Goal: Task Accomplishment & Management: Manage account settings

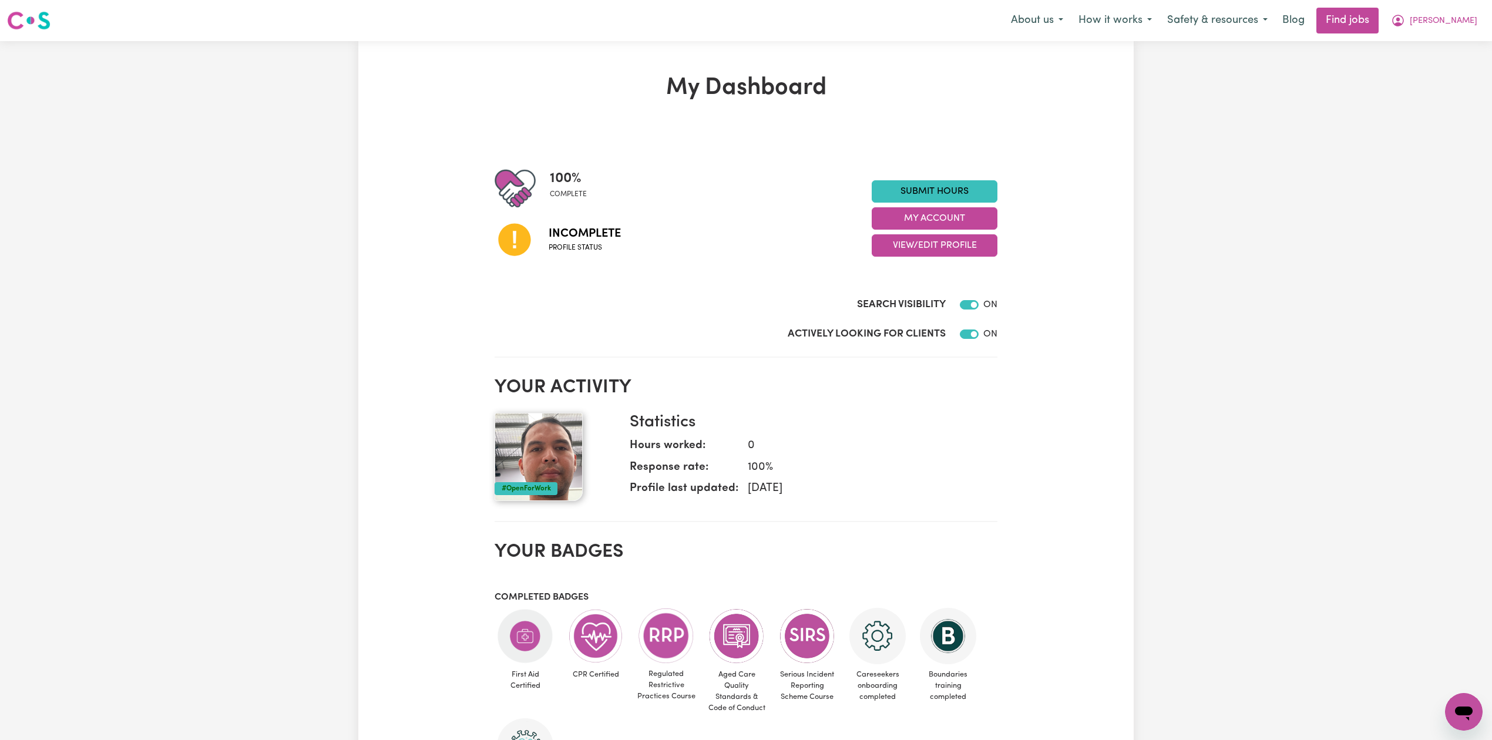
click at [901, 384] on h2 "Your activity" at bounding box center [746, 388] width 503 height 22
click at [910, 240] on button "View/Edit Profile" at bounding box center [935, 245] width 126 height 22
click at [886, 302] on link "Edit Profile" at bounding box center [928, 299] width 110 height 24
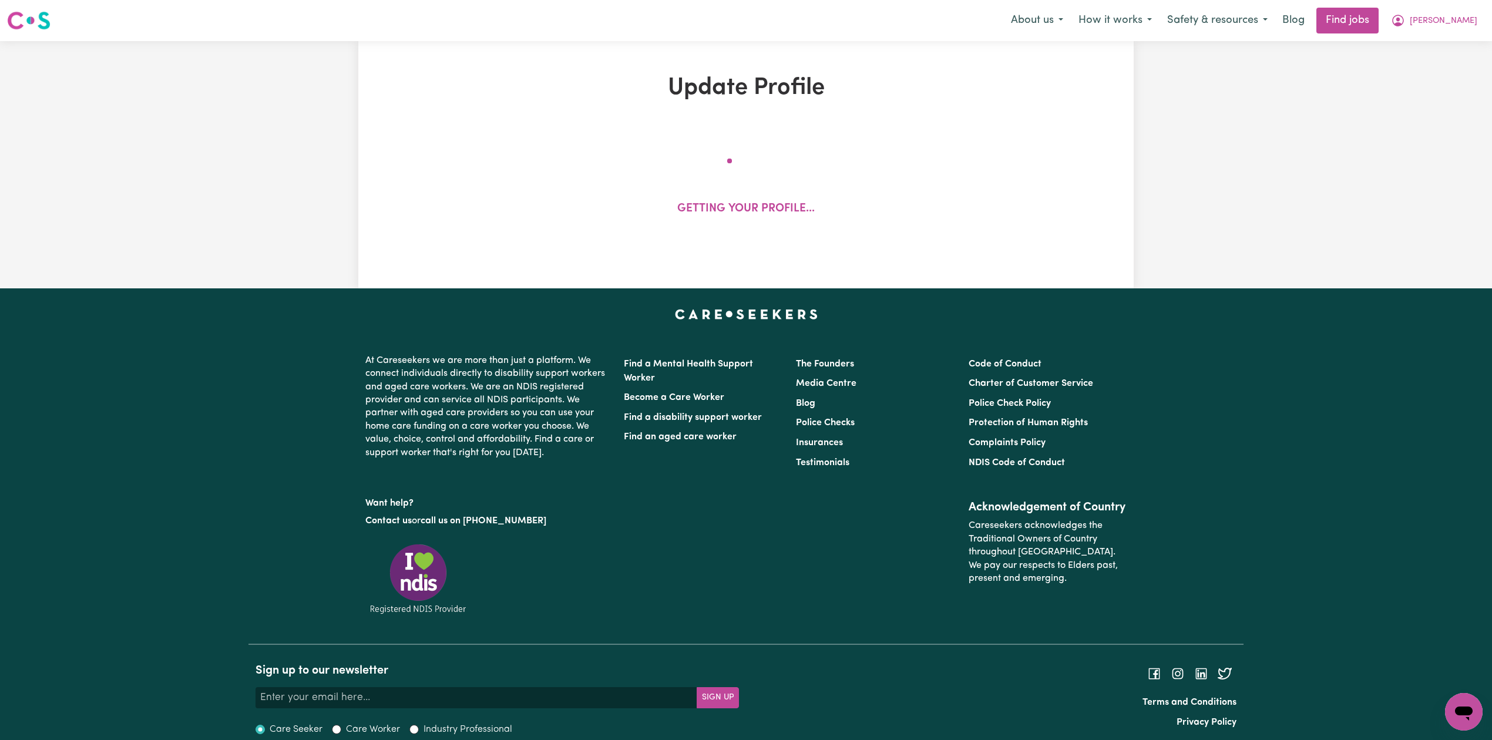
select select "[DEMOGRAPHIC_DATA]"
select select "[DEMOGRAPHIC_DATA] Citizen"
select select "Studying a healthcare related degree or qualification"
select select "60"
select select "75"
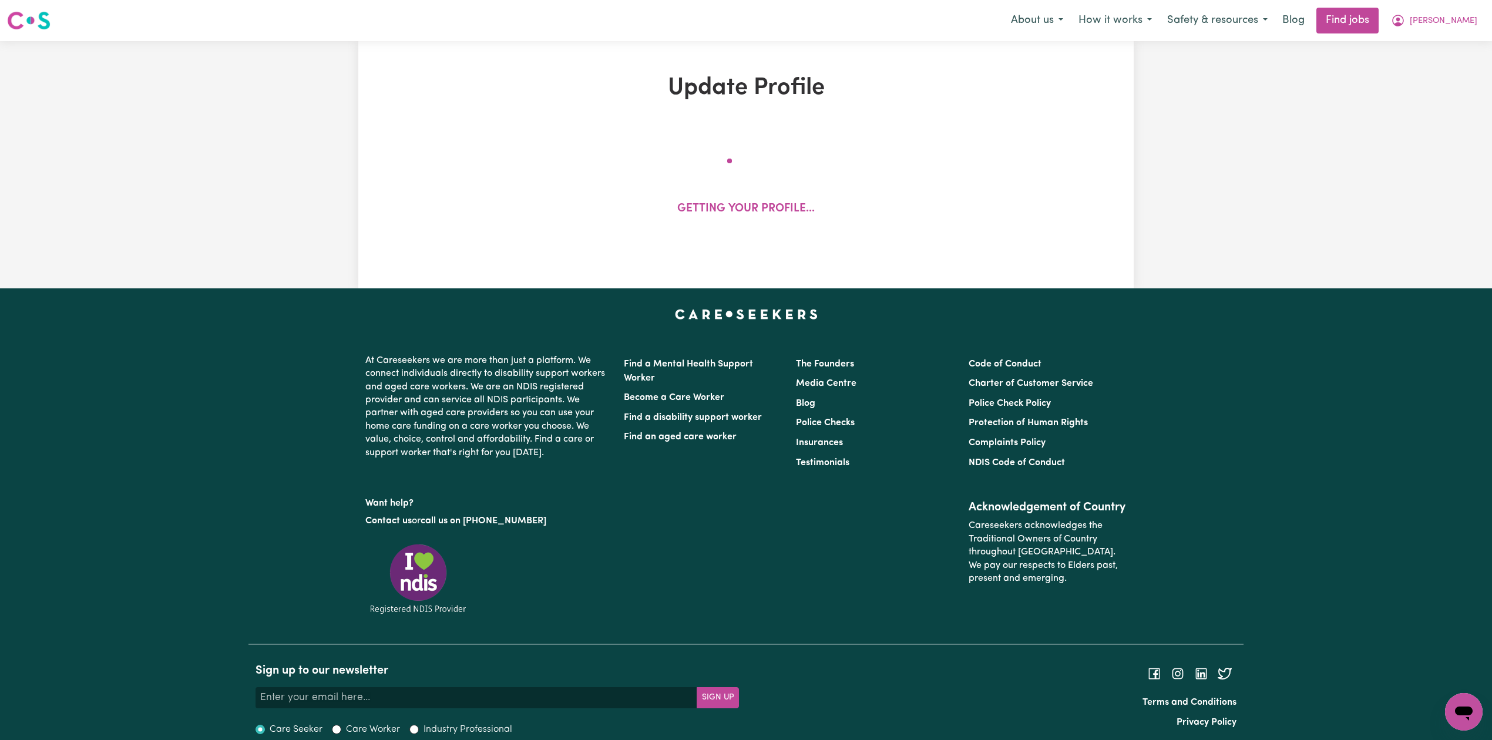
select select "90"
select select "125"
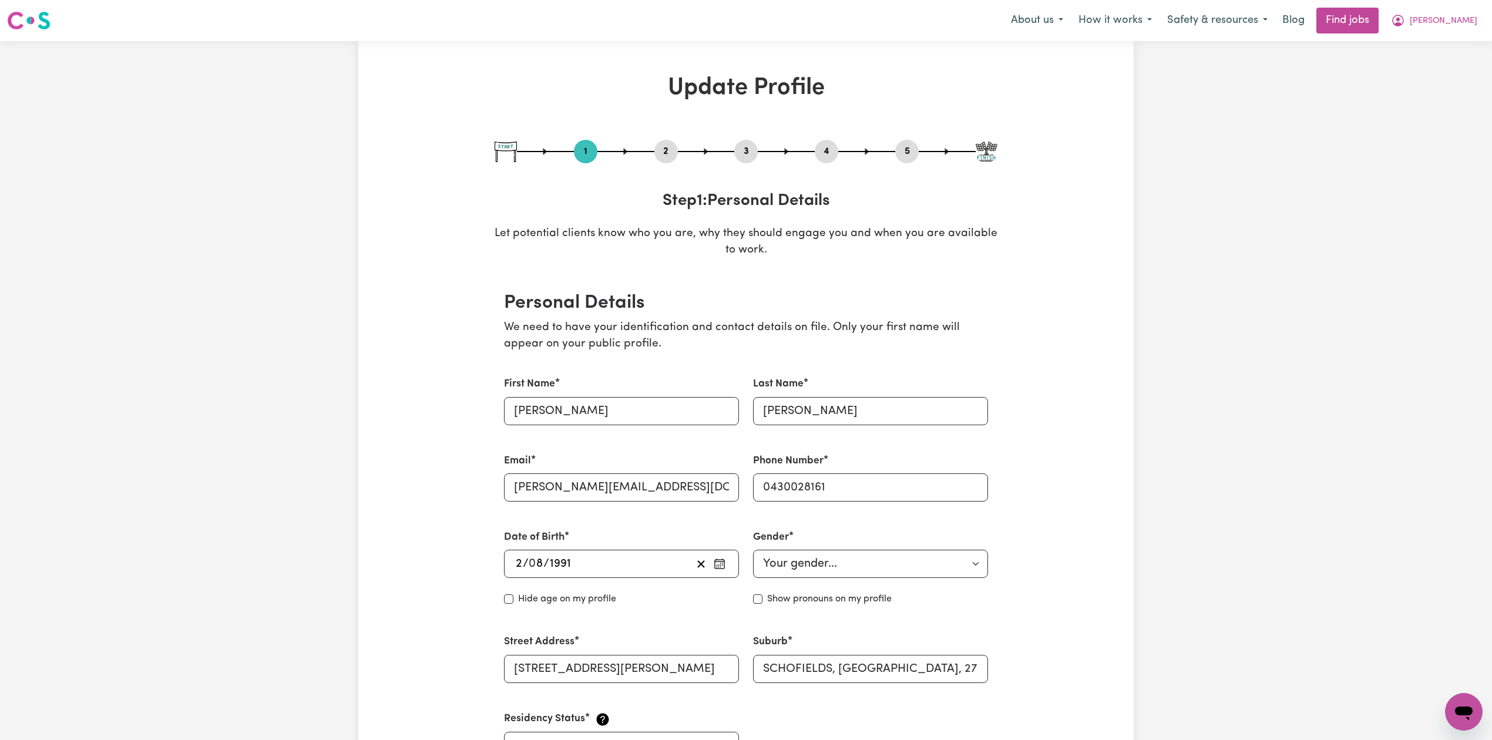
click at [670, 153] on button "2" at bounding box center [667, 151] width 24 height 15
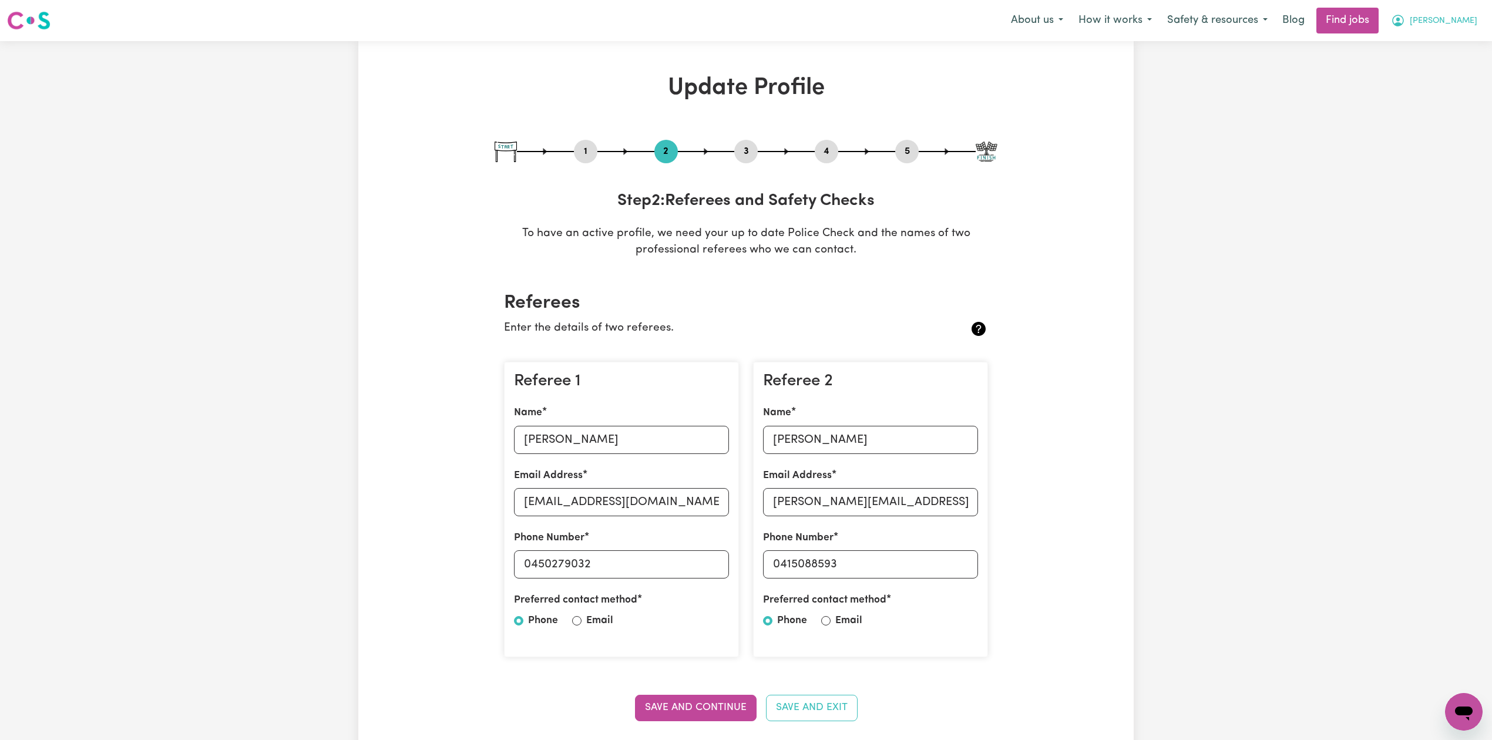
click at [1462, 22] on span "[PERSON_NAME]" at bounding box center [1444, 21] width 68 height 13
click at [1441, 78] on link "My Dashboard" at bounding box center [1438, 67] width 93 height 22
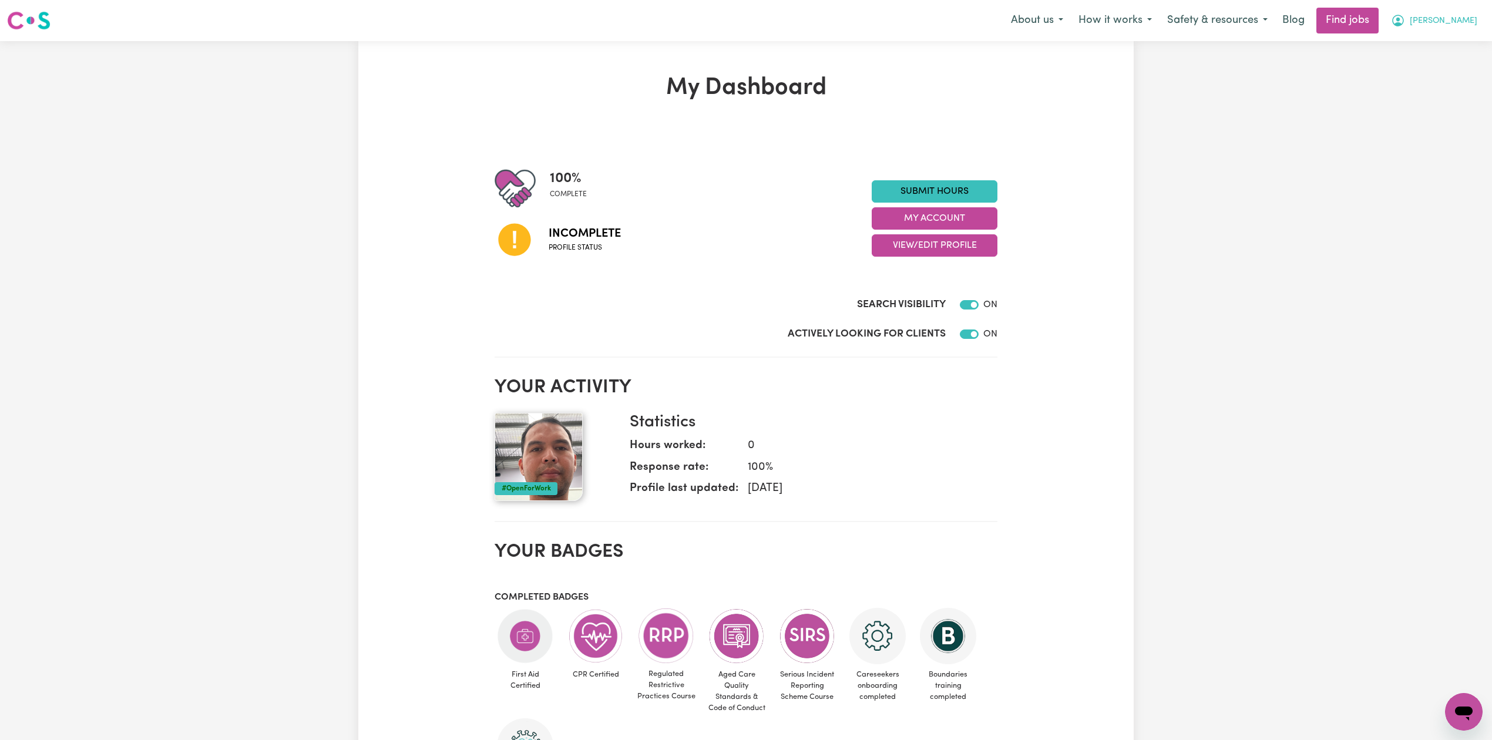
click at [1459, 31] on button "[PERSON_NAME]" at bounding box center [1435, 20] width 102 height 25
click at [1441, 80] on link "Logout" at bounding box center [1438, 90] width 93 height 22
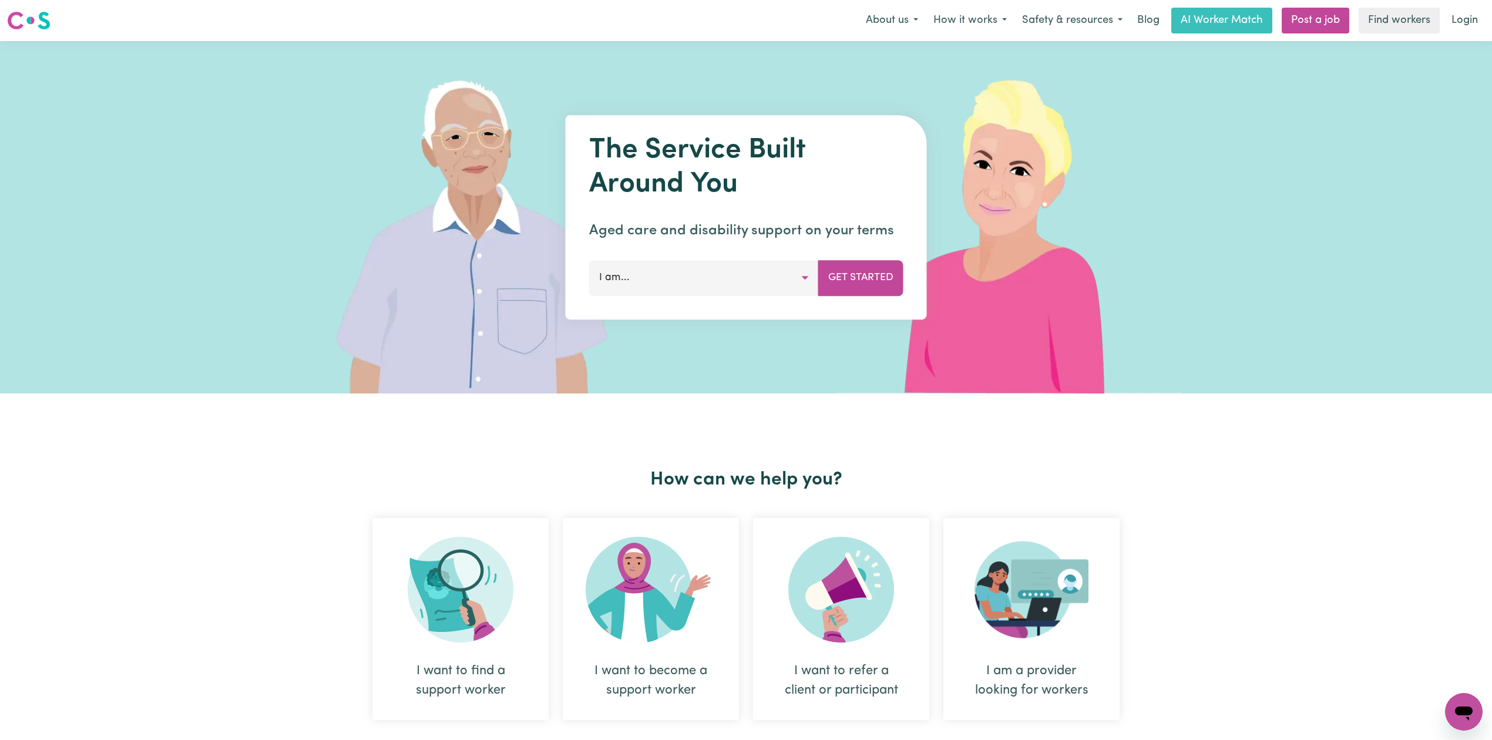
click at [1472, 41] on div "The Service Built Around You Aged care and disability support on your terms I a…" at bounding box center [746, 217] width 1492 height 353
click at [1469, 16] on link "Login" at bounding box center [1465, 21] width 41 height 26
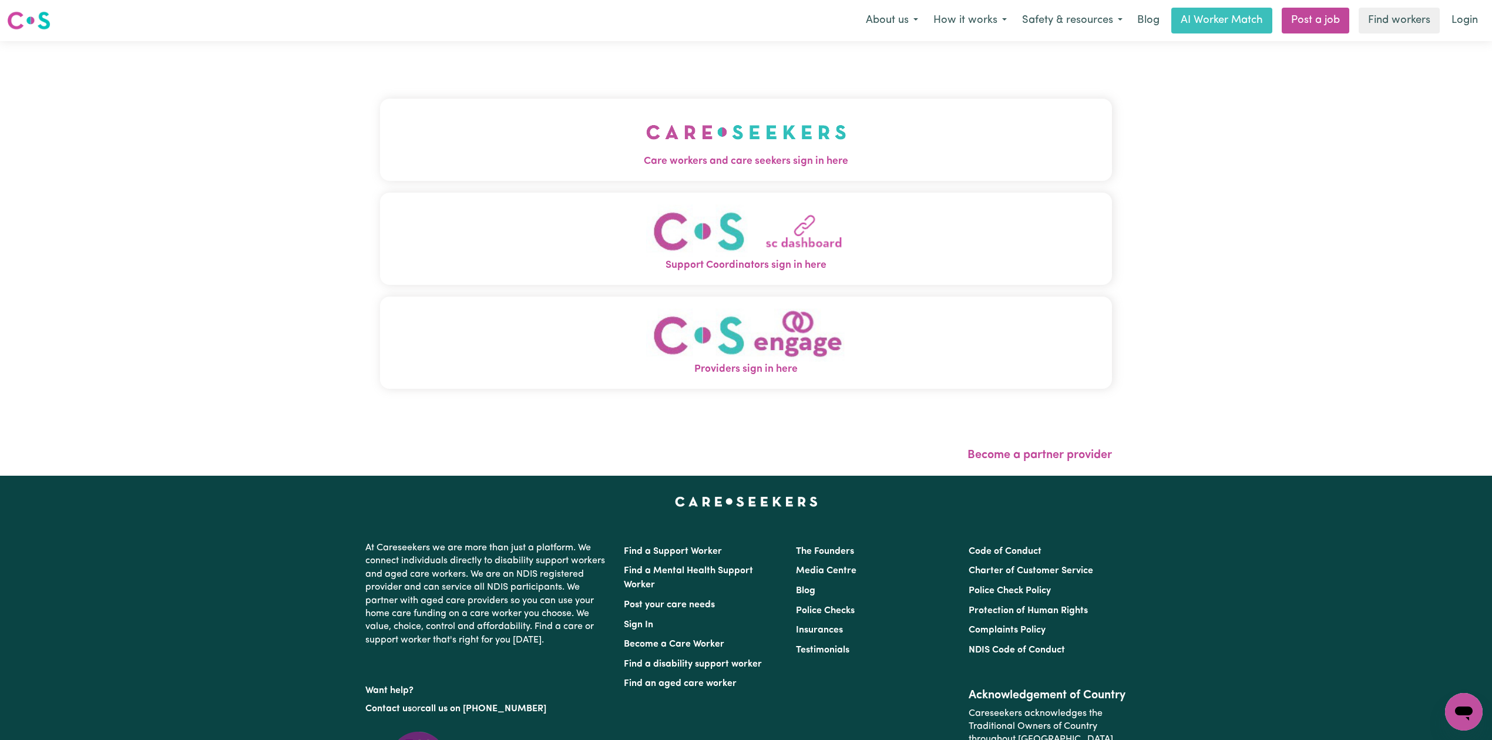
click at [685, 154] on span "Care workers and care seekers sign in here" at bounding box center [746, 161] width 732 height 15
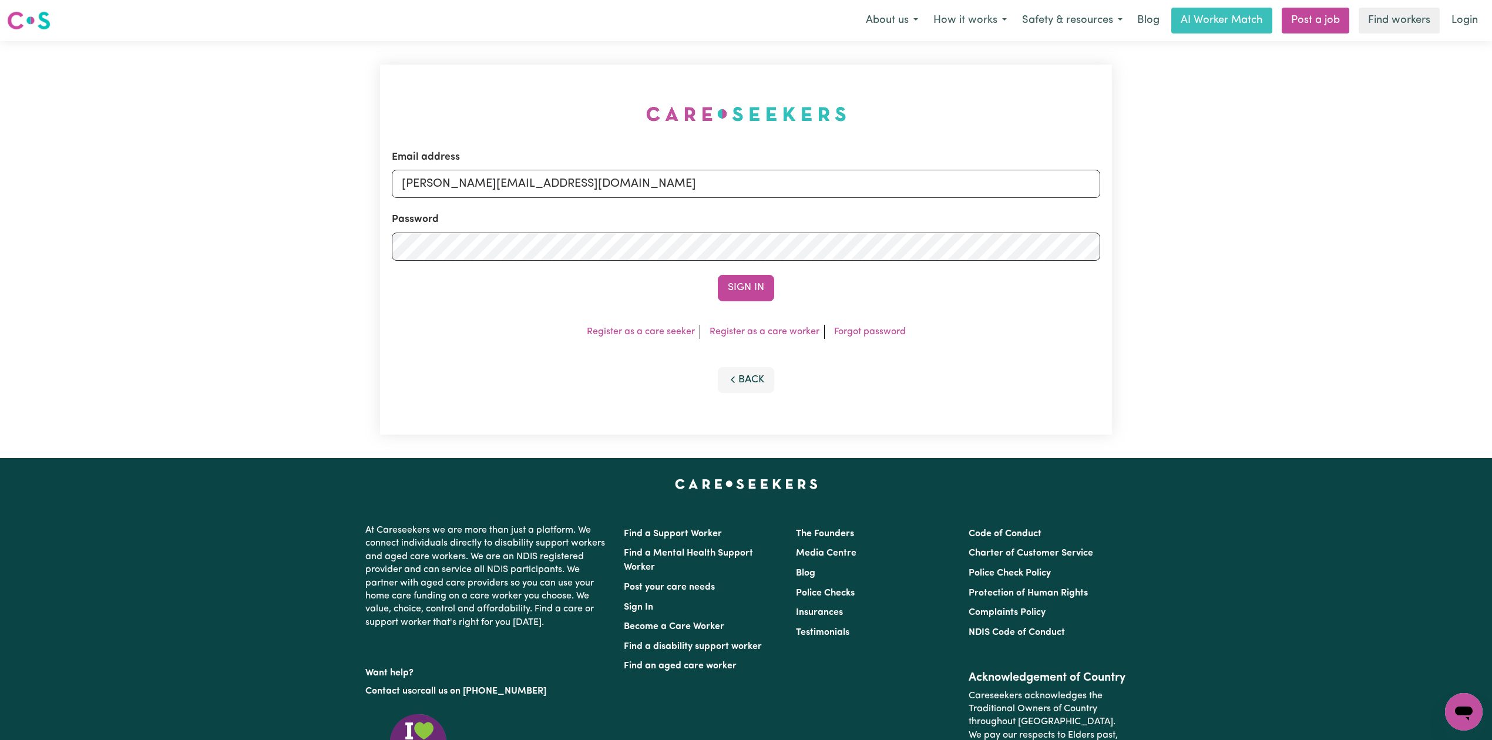
click at [590, 201] on form "Email address [PERSON_NAME][EMAIL_ADDRESS][DOMAIN_NAME] Password Sign In" at bounding box center [746, 226] width 709 height 152
click at [532, 183] on input "[PERSON_NAME][EMAIL_ADDRESS][DOMAIN_NAME]" at bounding box center [746, 184] width 709 height 28
drag, startPoint x: 464, startPoint y: 175, endPoint x: 790, endPoint y: 184, distance: 326.2
click at [790, 184] on input "Superuser~[EMAIL_ADDRESS][DOMAIN_NAME]" at bounding box center [746, 184] width 709 height 28
type input "Superuser~[EMAIL_ADDRESS][DOMAIN_NAME]"
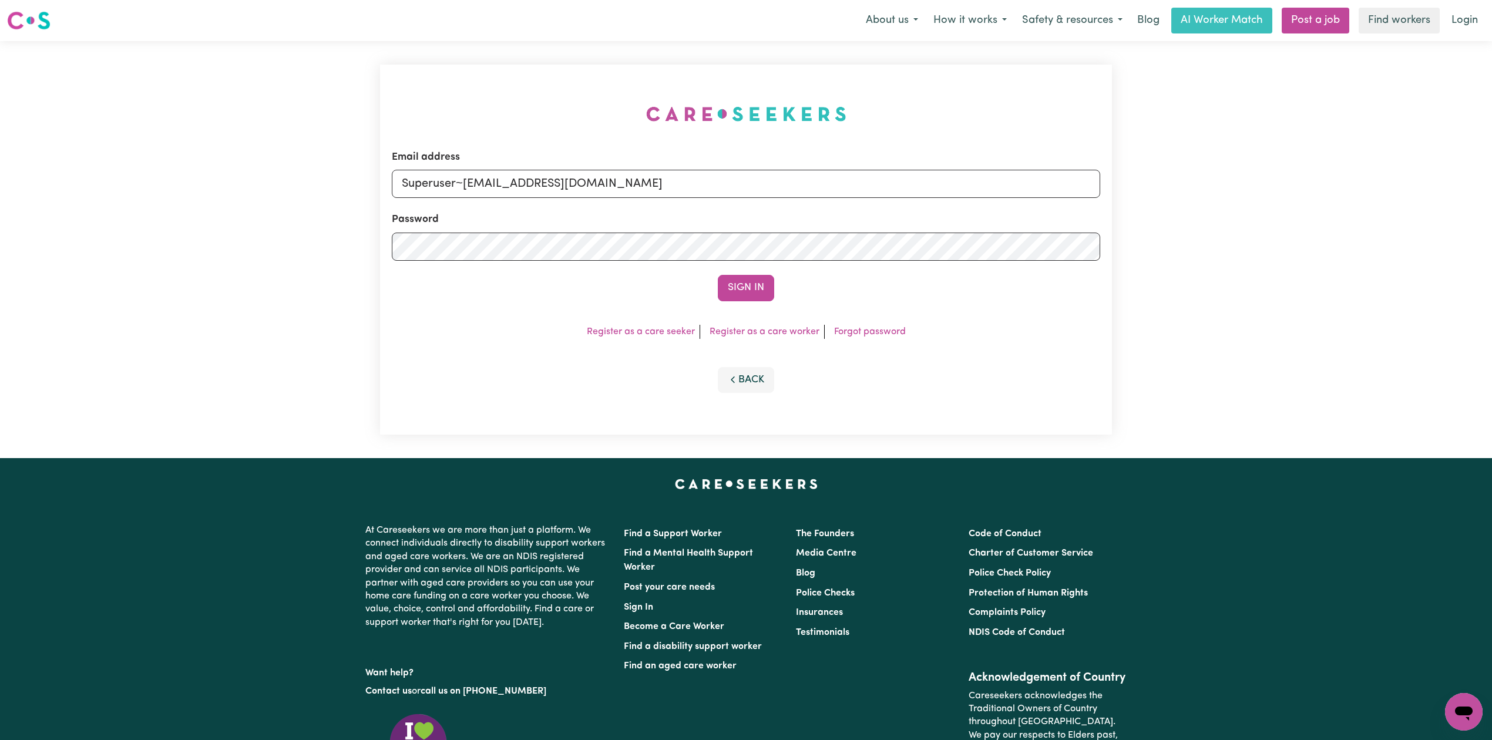
click at [712, 308] on div "Email address Superuser~[EMAIL_ADDRESS][DOMAIN_NAME] Password Sign In Register …" at bounding box center [746, 250] width 732 height 370
click at [744, 288] on button "Sign In" at bounding box center [746, 288] width 56 height 26
